Goal: Task Accomplishment & Management: Manage account settings

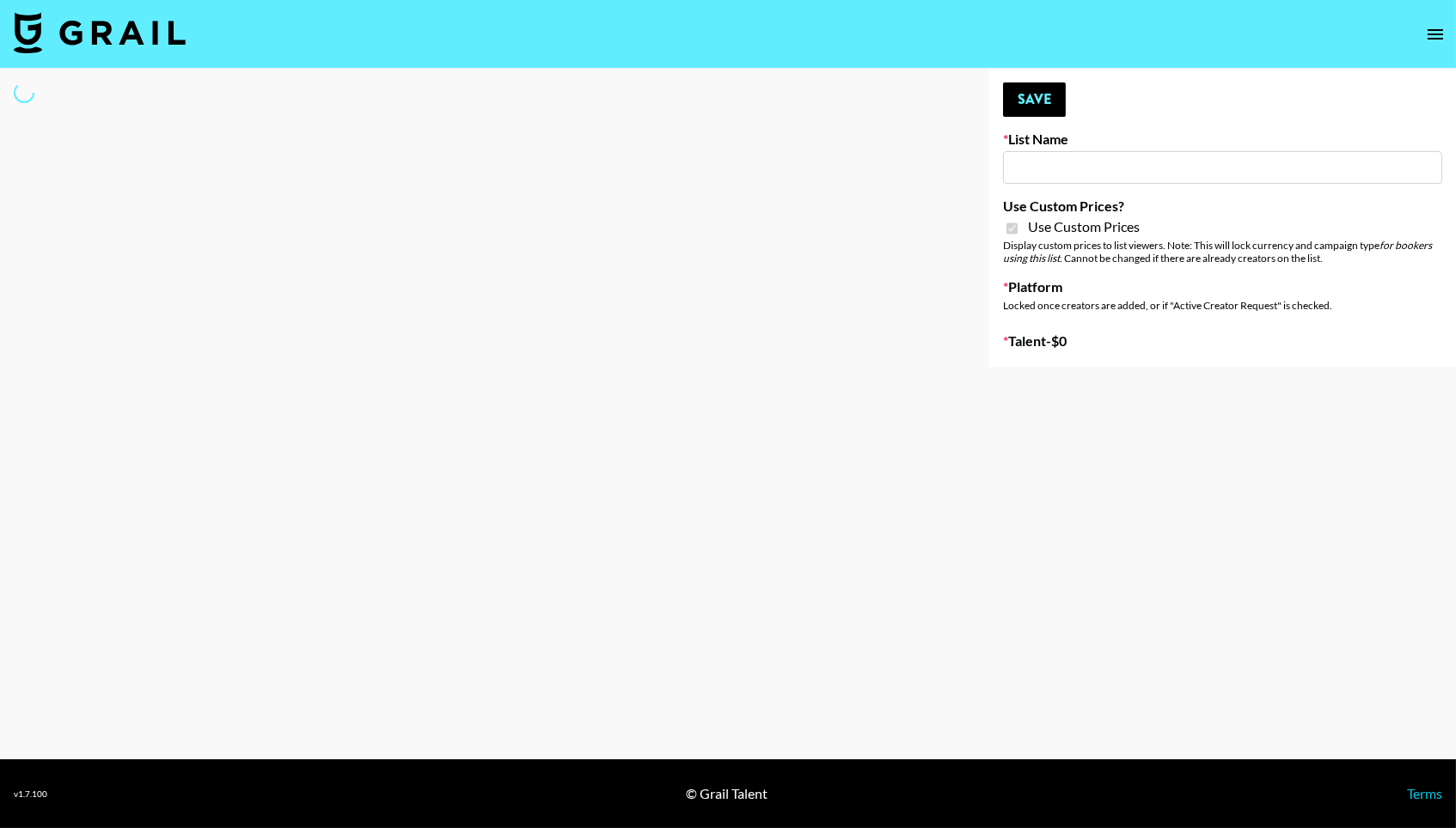
type input "Laifen (TikTok)"
checkbox input "true"
select select "Brand"
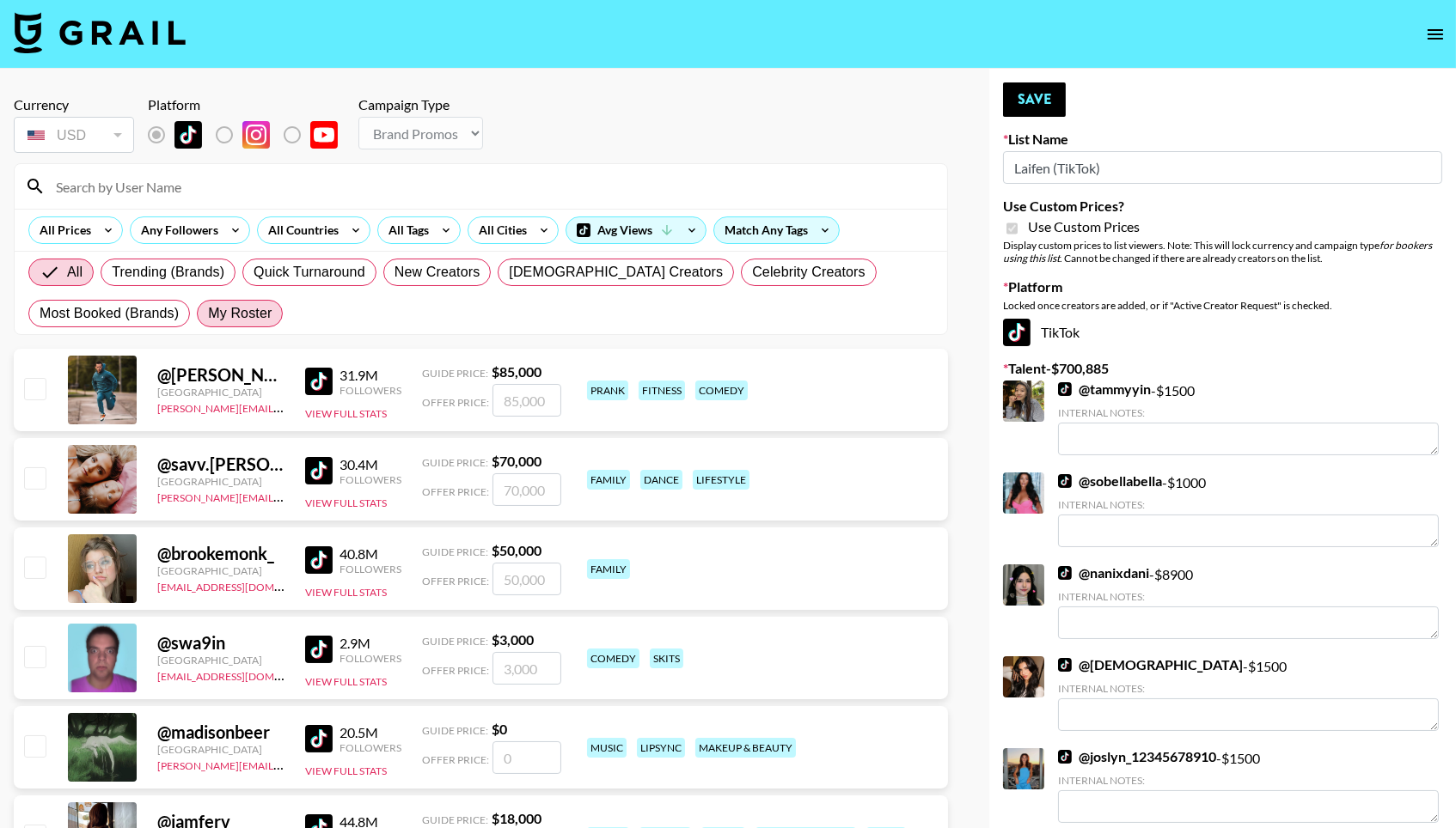
click at [266, 317] on span "My Roster" at bounding box center [240, 313] width 63 height 21
click at [208, 314] on input "My Roster" at bounding box center [208, 314] width 0 height 0
radio input "true"
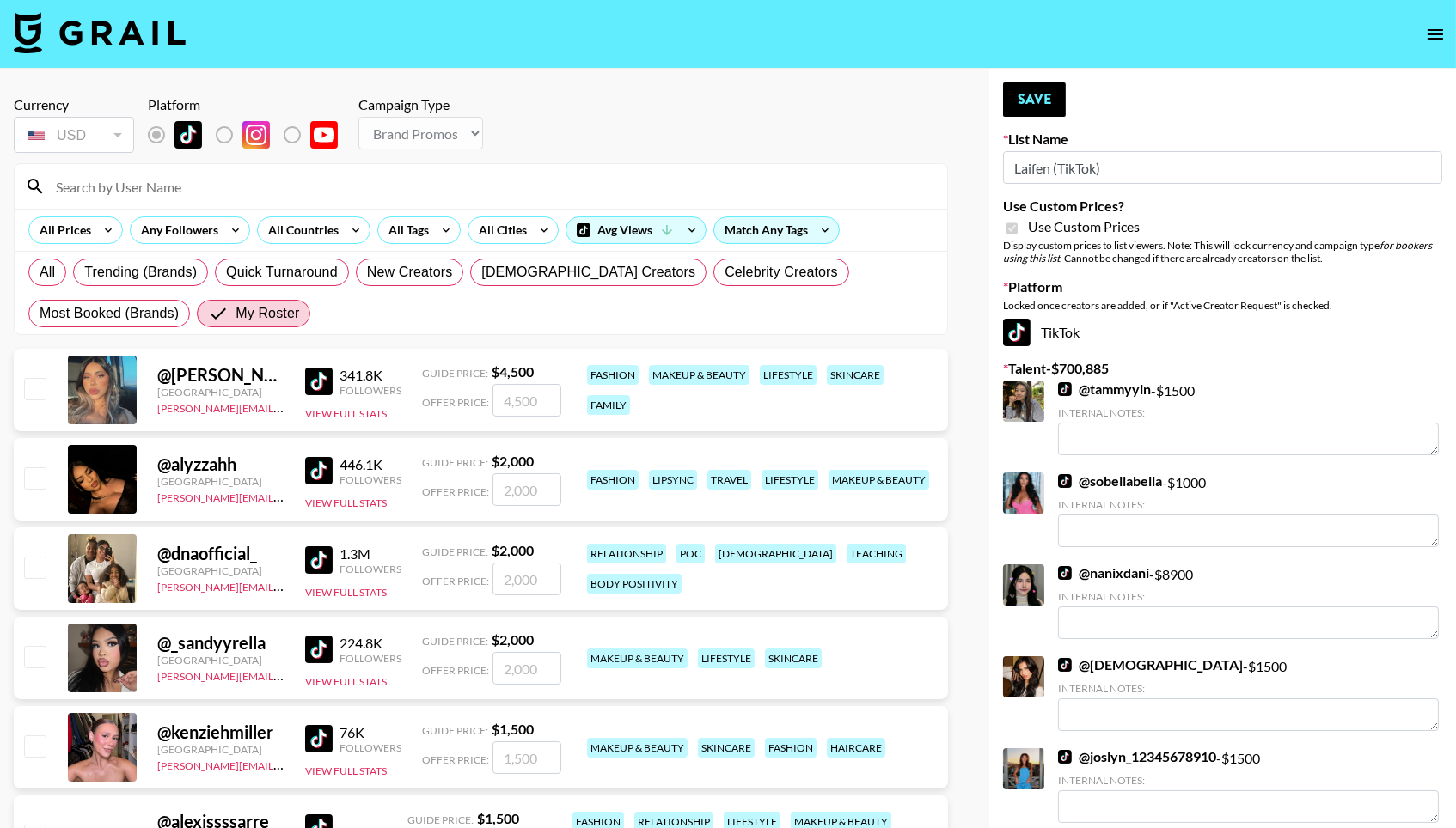
click at [36, 384] on input "checkbox" at bounding box center [34, 388] width 21 height 21
checkbox input "true"
type input "4500"
click at [36, 475] on input "checkbox" at bounding box center [34, 478] width 21 height 21
checkbox input "true"
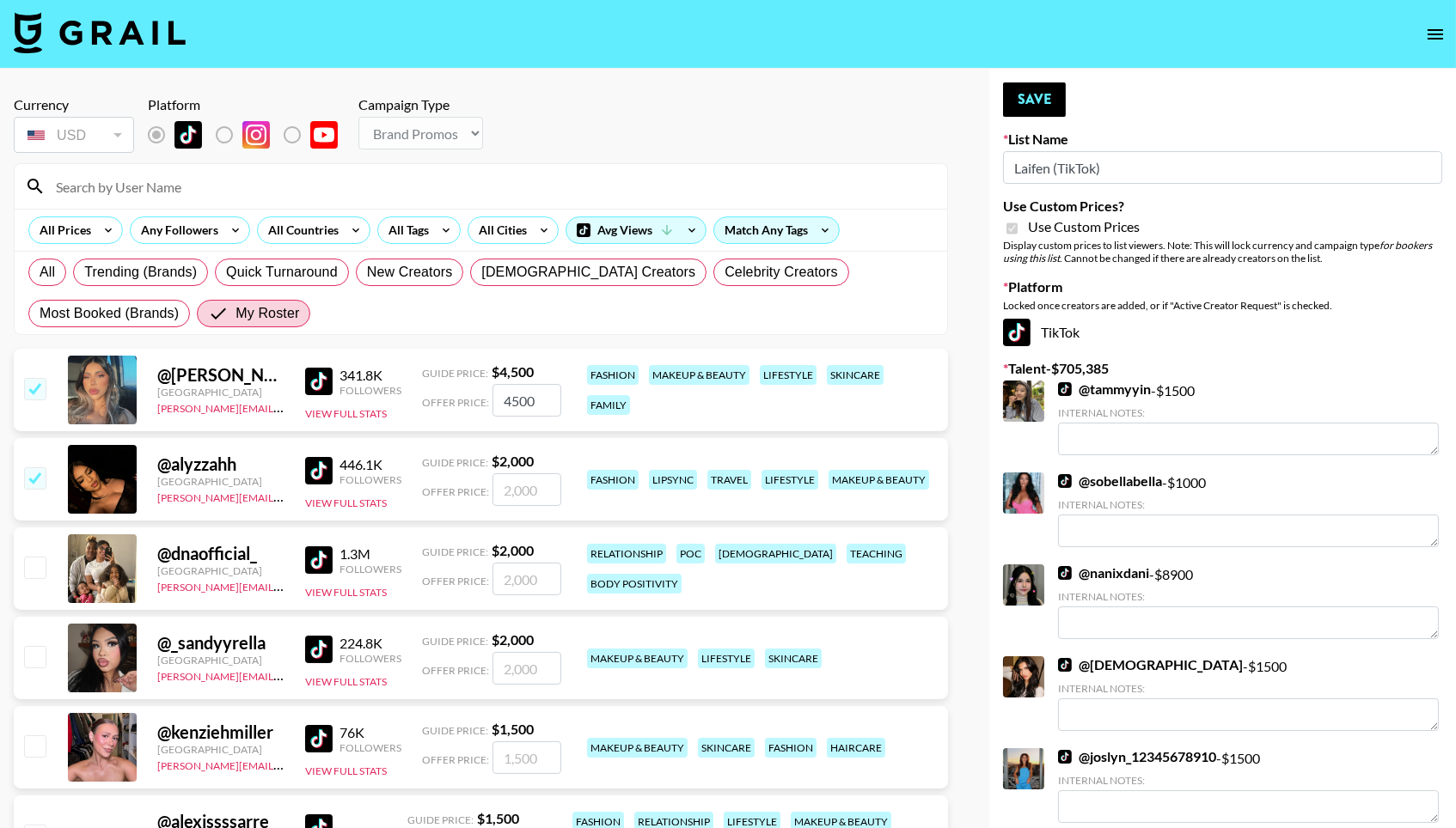
type input "2000"
click at [40, 573] on input "checkbox" at bounding box center [34, 566] width 21 height 21
checkbox input "true"
type input "2000"
click at [37, 667] on input "checkbox" at bounding box center [34, 656] width 21 height 21
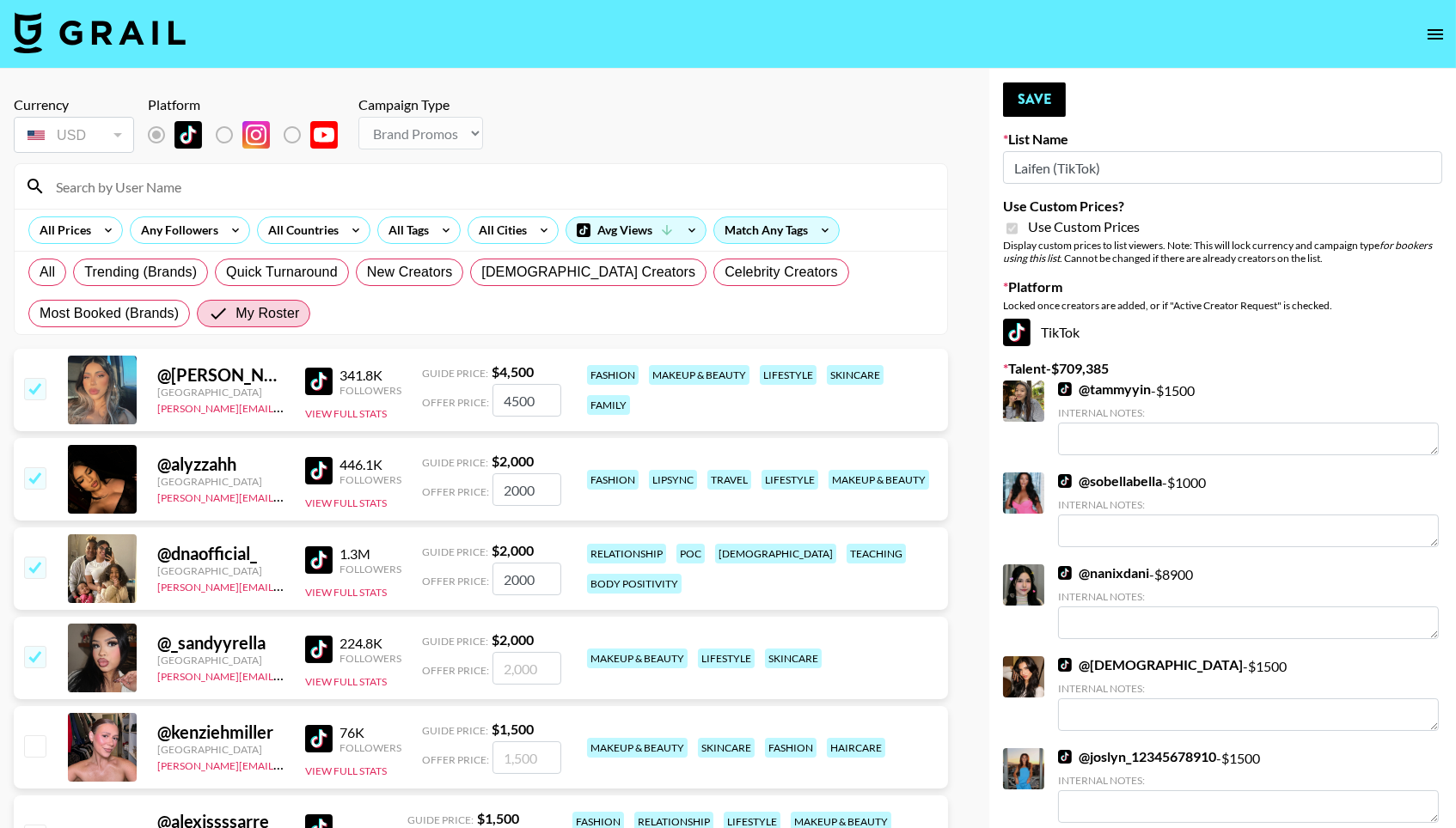
checkbox input "true"
type input "2000"
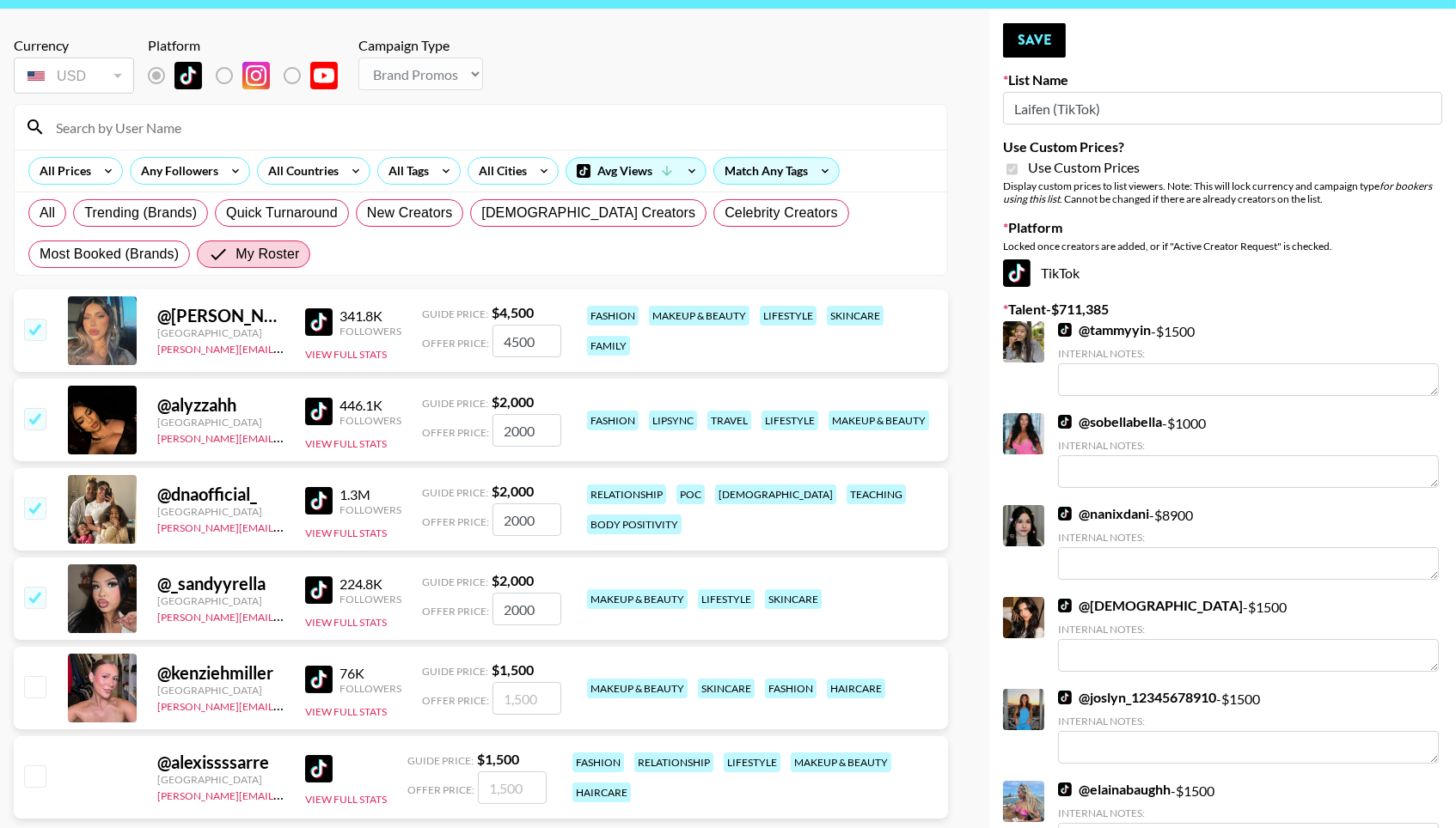
scroll to position [84, 0]
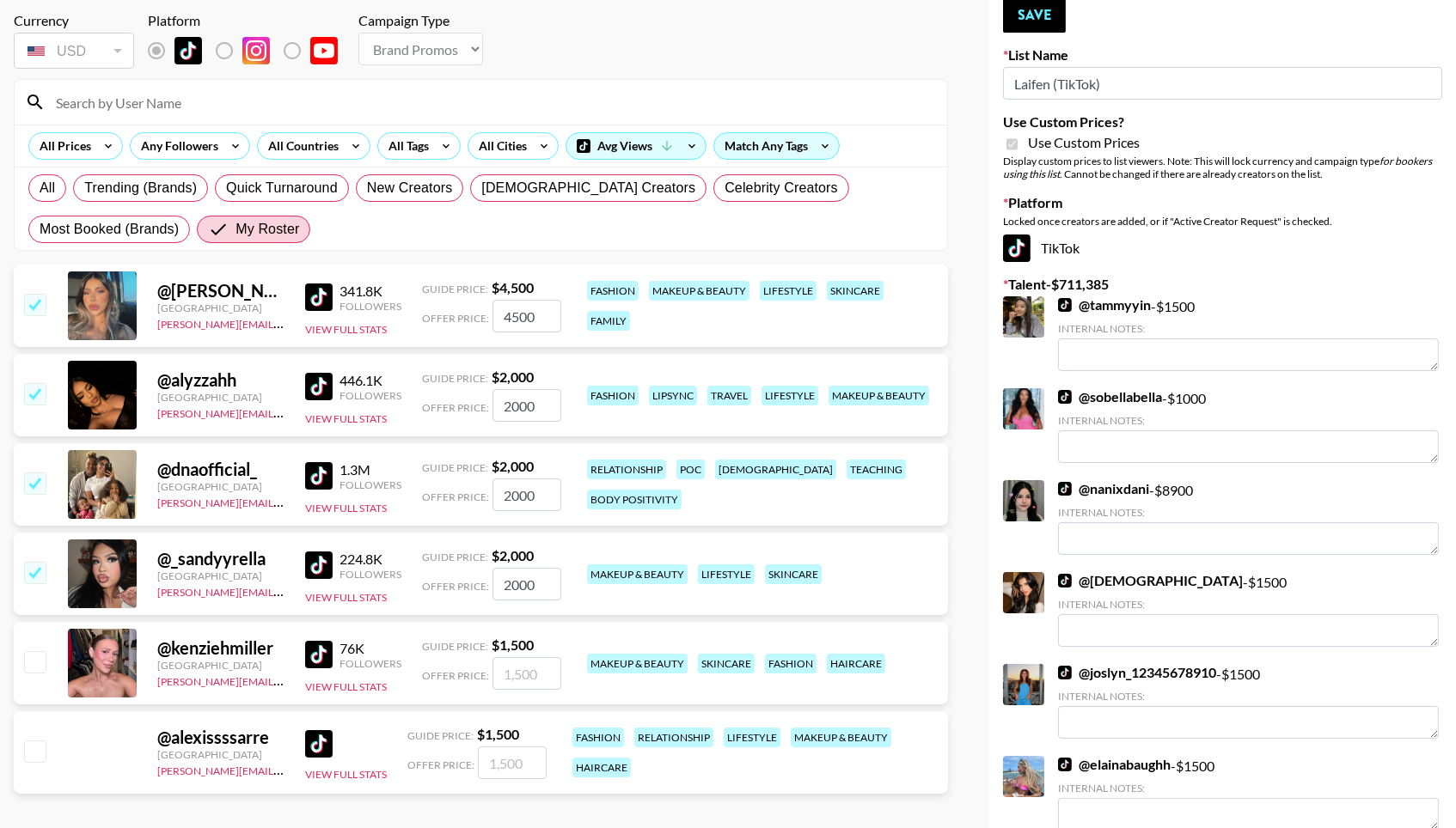
click at [32, 654] on input "checkbox" at bounding box center [34, 661] width 21 height 21
checkbox input "true"
type input "1500"
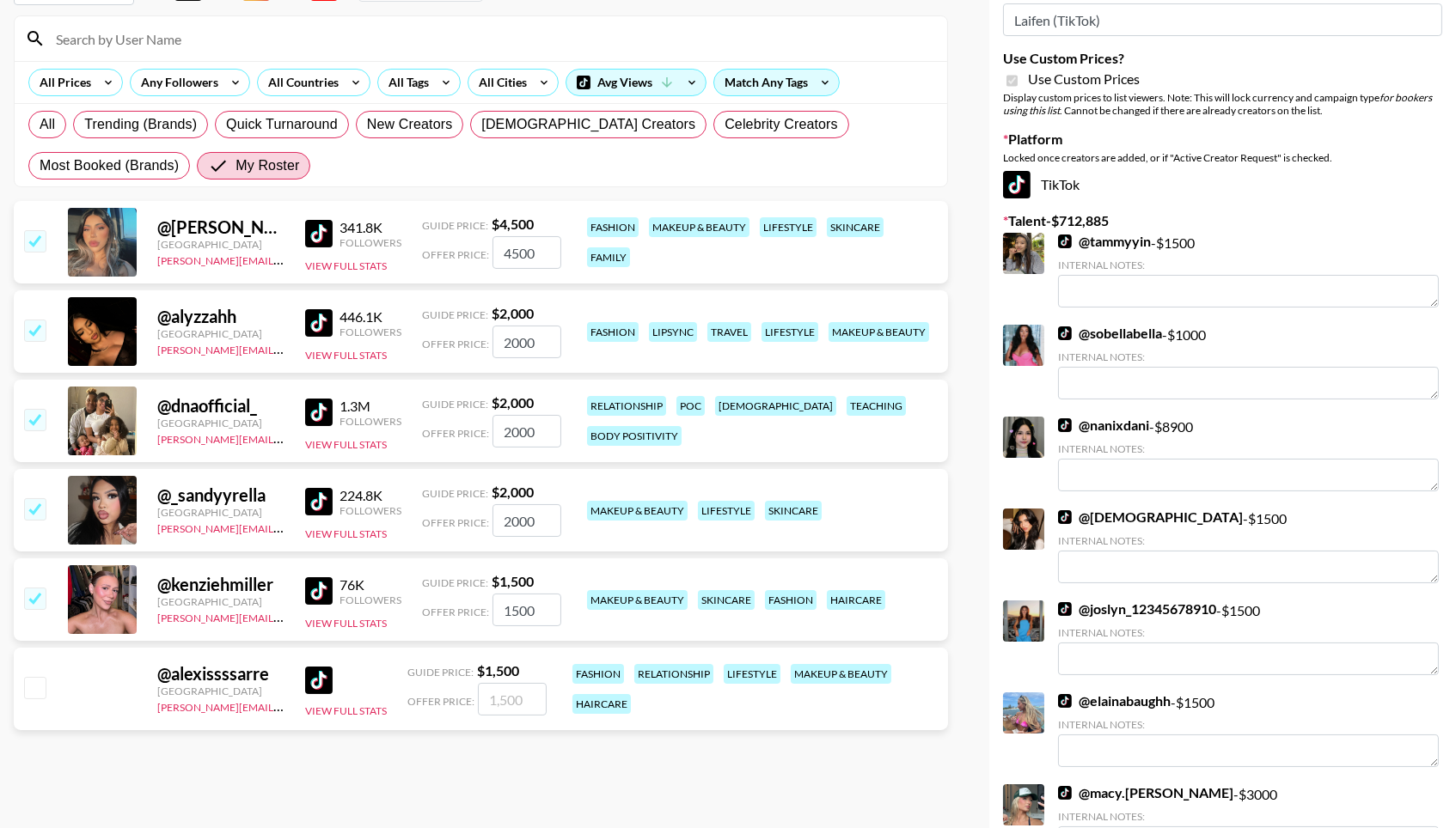
scroll to position [152, 0]
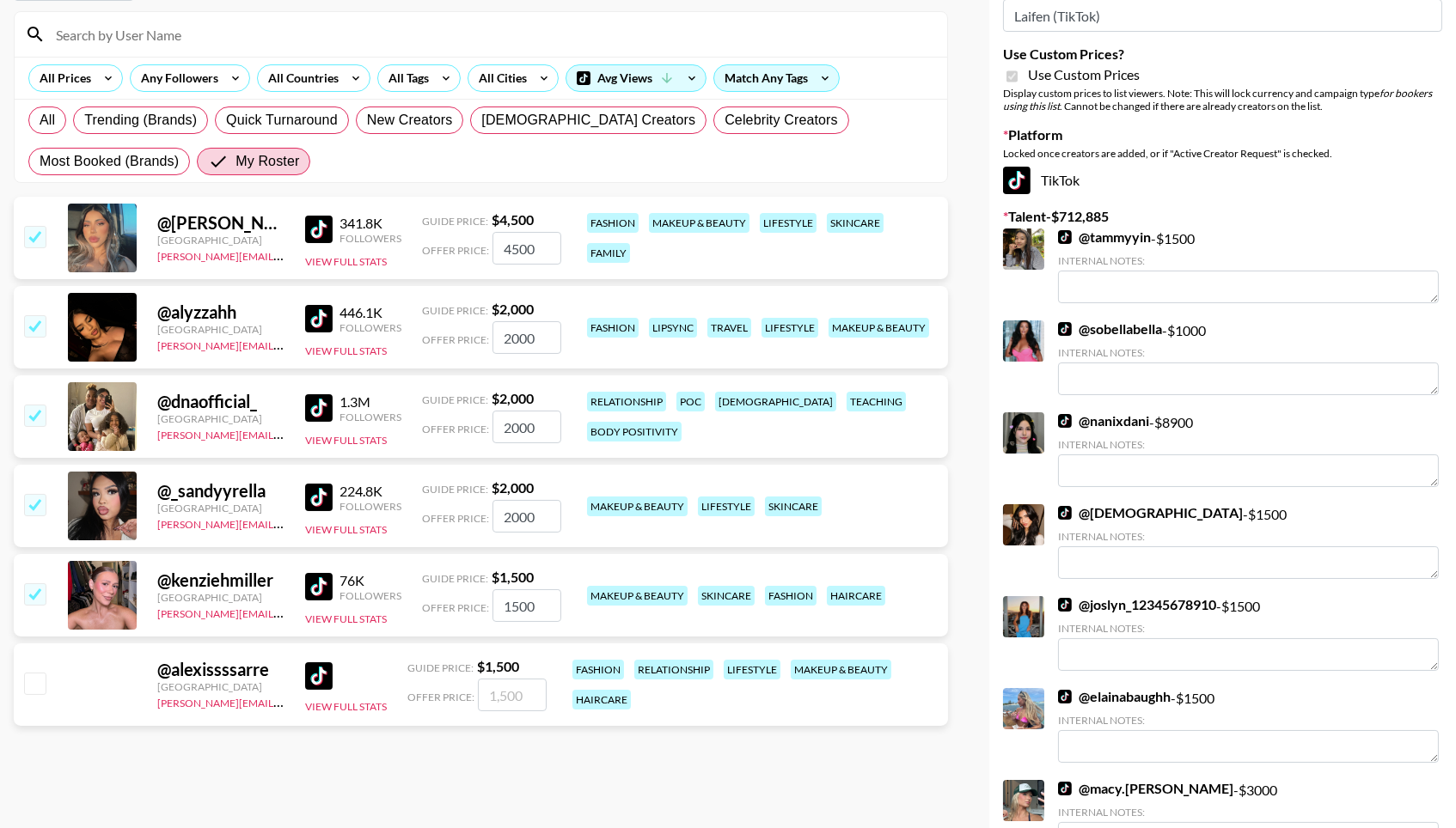
click at [30, 694] on input "checkbox" at bounding box center [34, 683] width 21 height 21
checkbox input "true"
type input "1500"
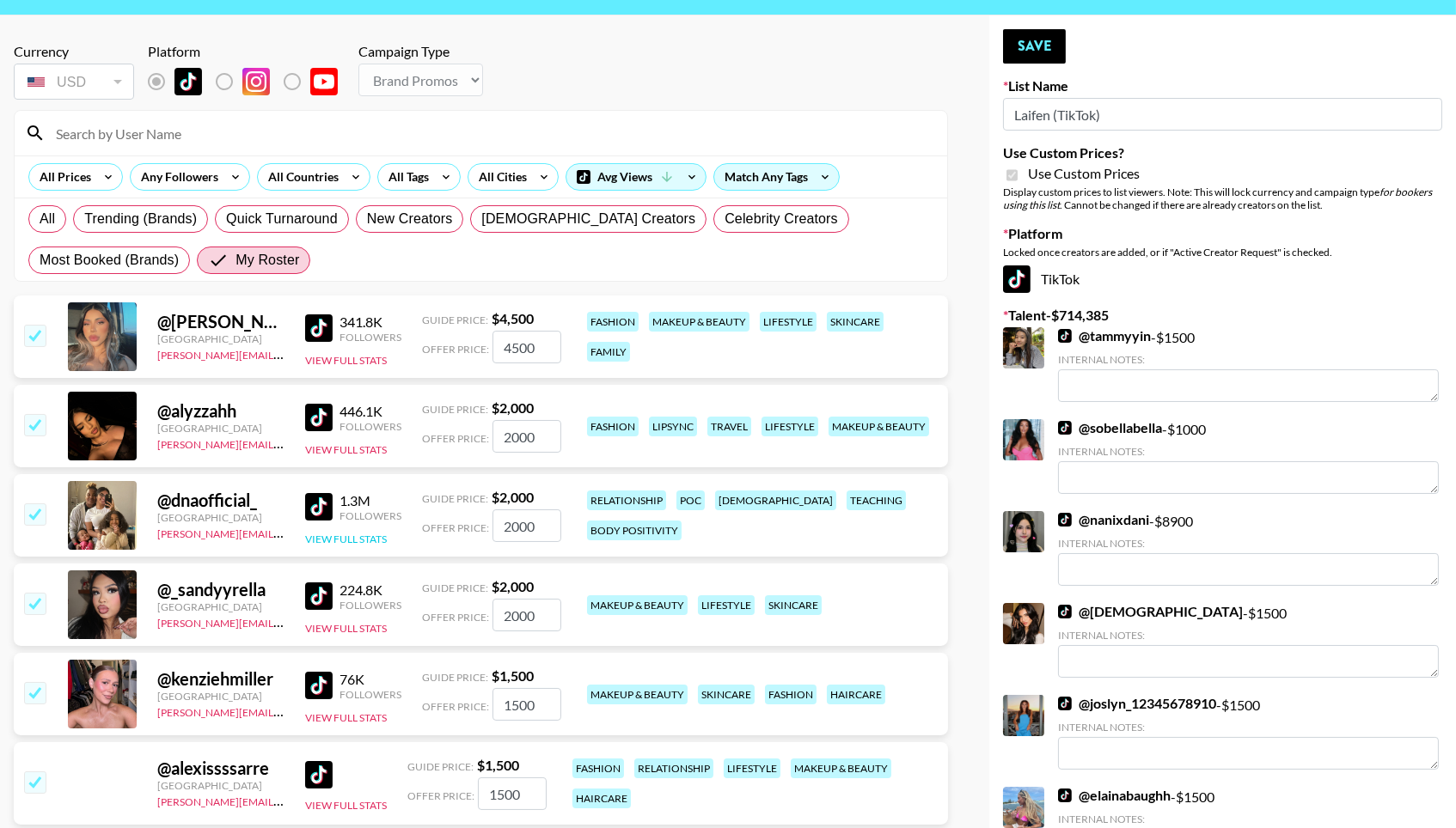
scroll to position [0, 0]
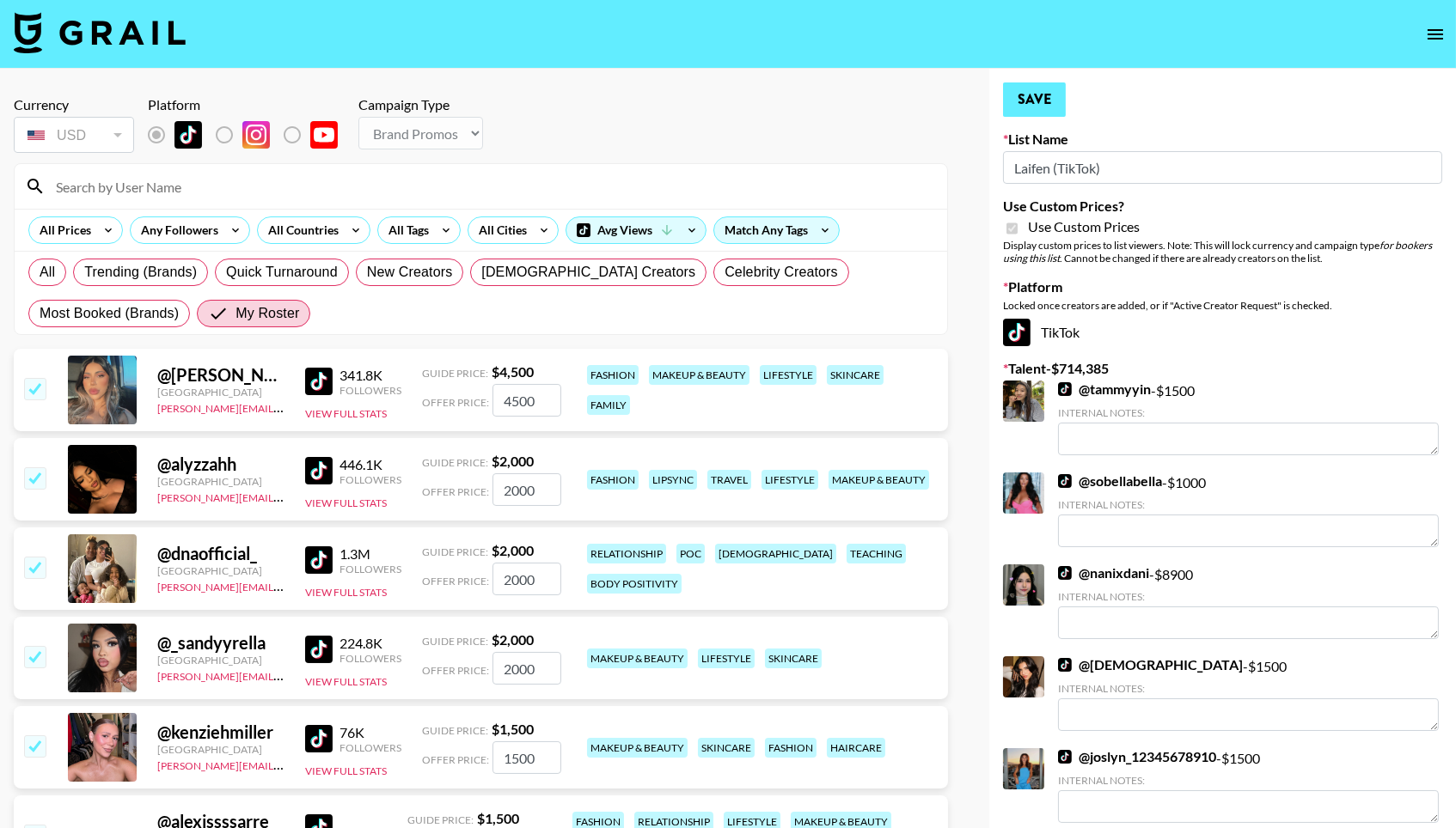
click at [1040, 92] on button "Save" at bounding box center [1035, 100] width 63 height 35
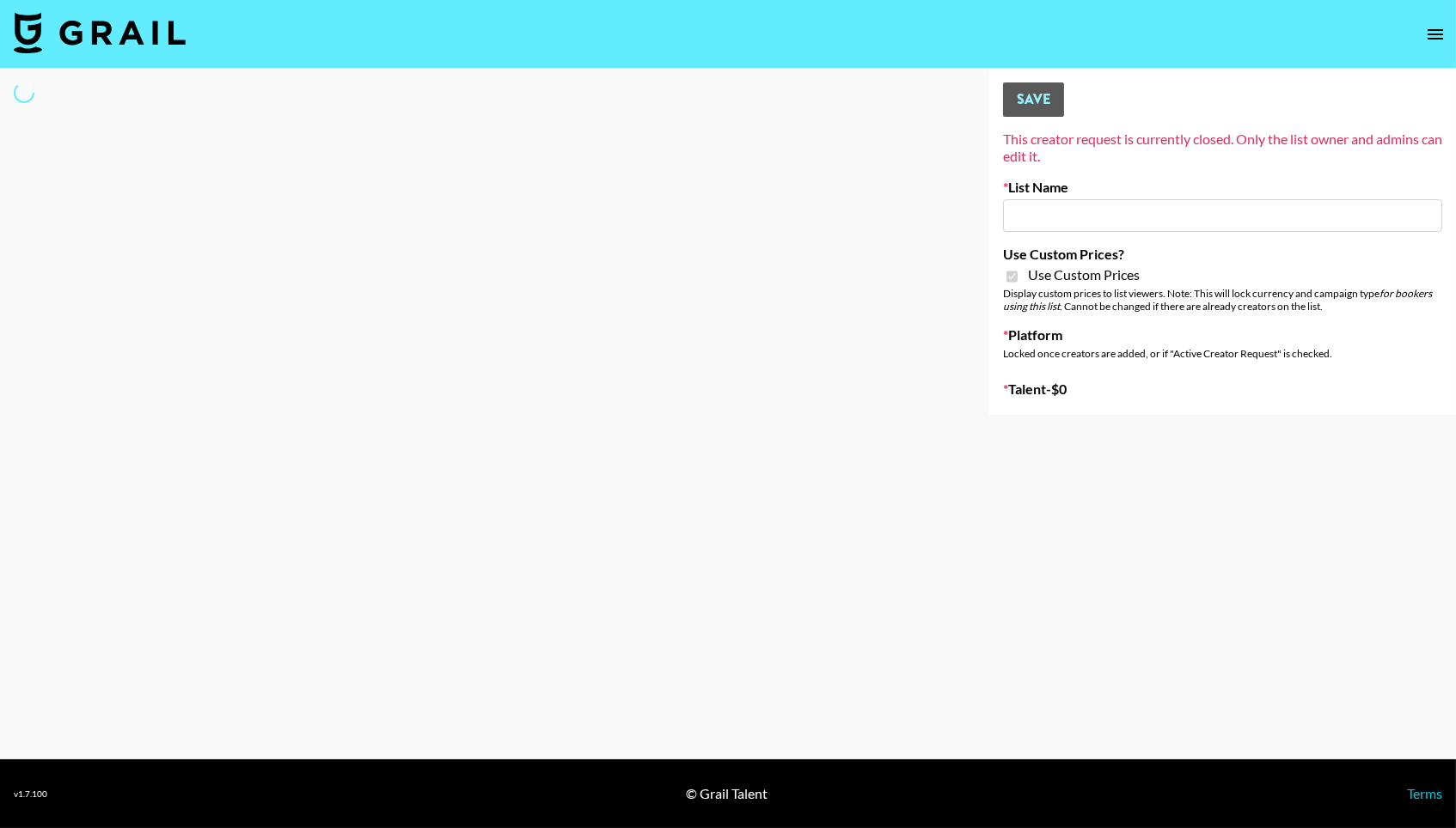
type input "Redence Beauty"
checkbox input "true"
select select "Brand"
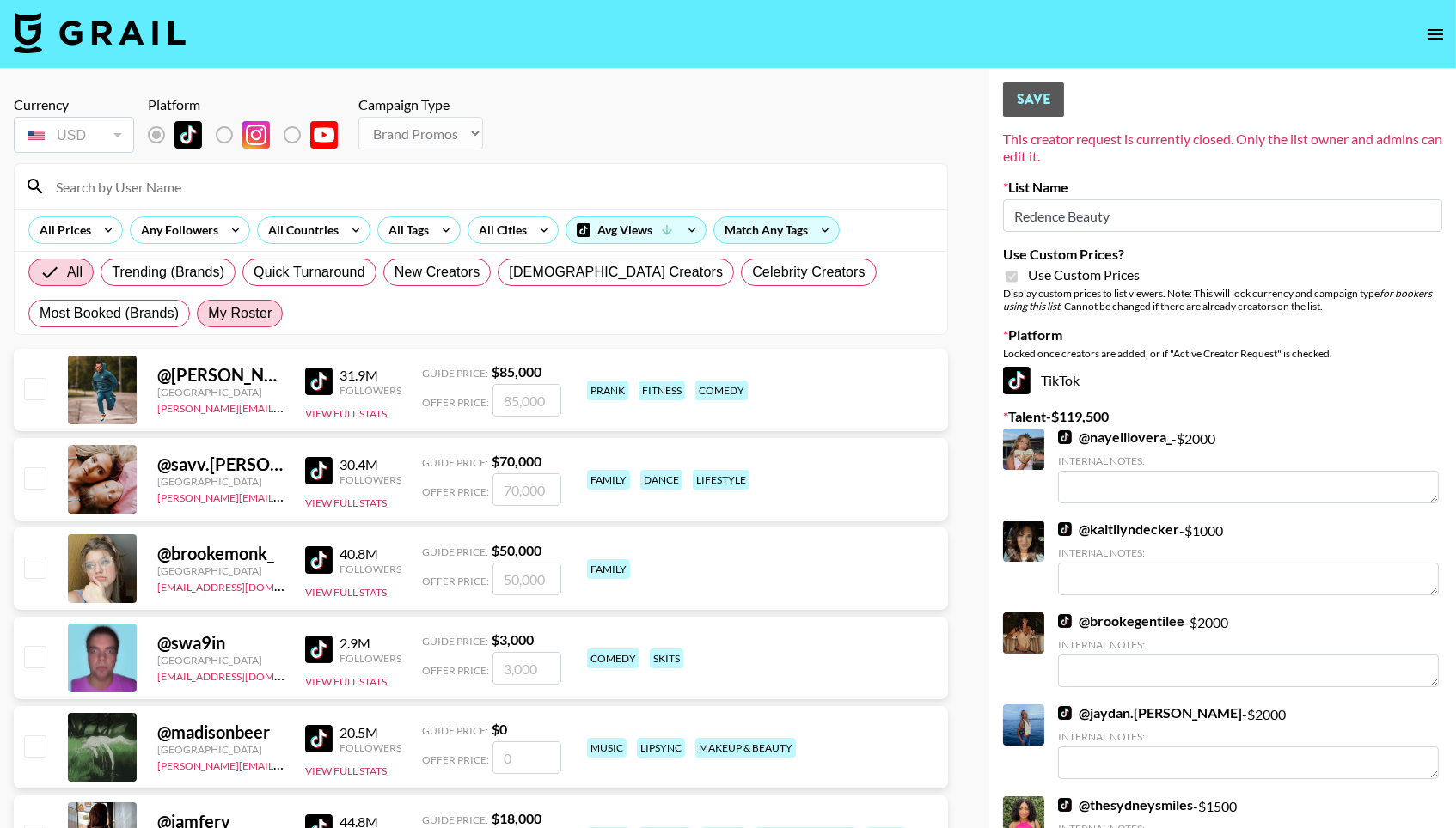
click at [247, 309] on span "My Roster" at bounding box center [240, 313] width 63 height 21
click at [208, 314] on input "My Roster" at bounding box center [208, 314] width 0 height 0
radio input "true"
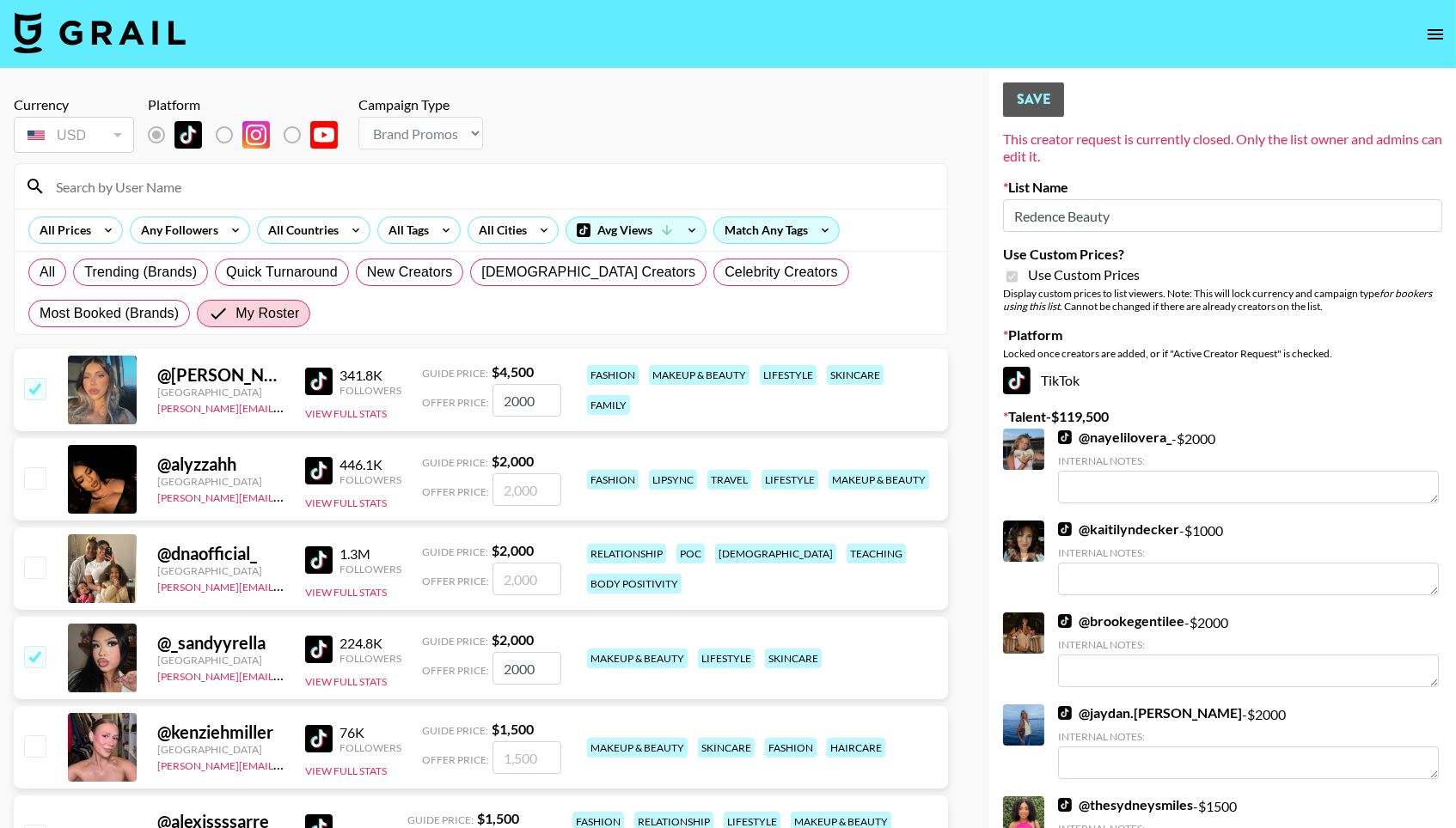
click at [37, 470] on div at bounding box center [34, 480] width 27 height 30
